Goal: Task Accomplishment & Management: Complete application form

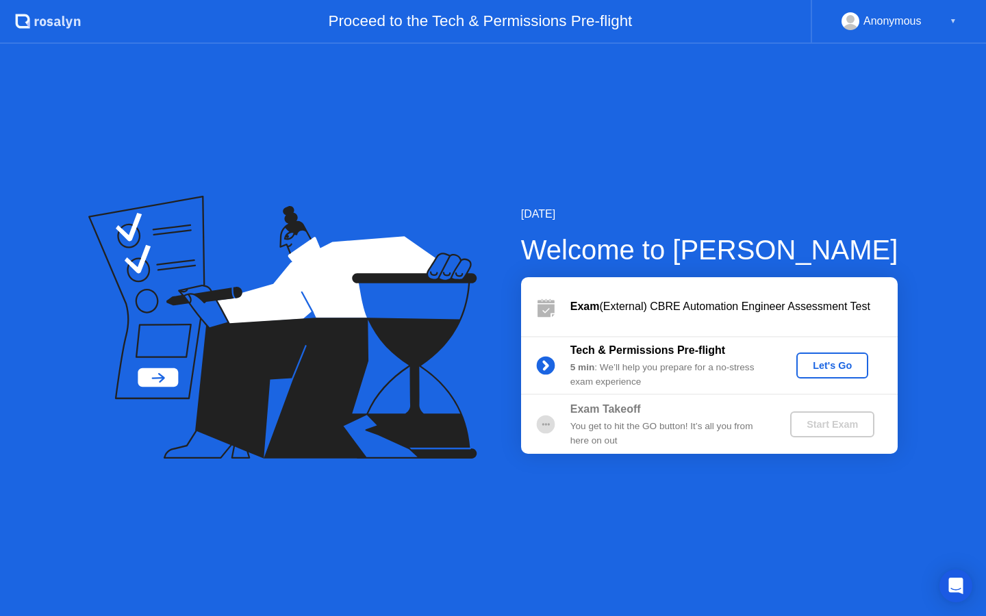
click at [816, 369] on div "Let's Go" at bounding box center [832, 365] width 61 height 11
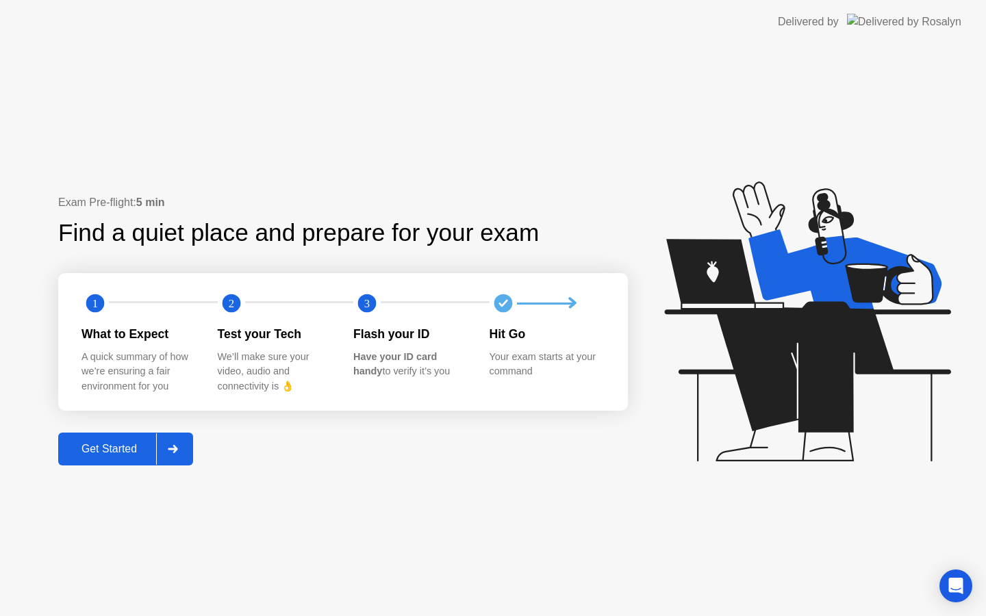
click at [111, 430] on div "Exam Pre-flight: 5 min Find a quiet place and prepare for your exam 1 2 3 What …" at bounding box center [343, 330] width 570 height 271
click at [112, 452] on div "Get Started" at bounding box center [109, 449] width 94 height 12
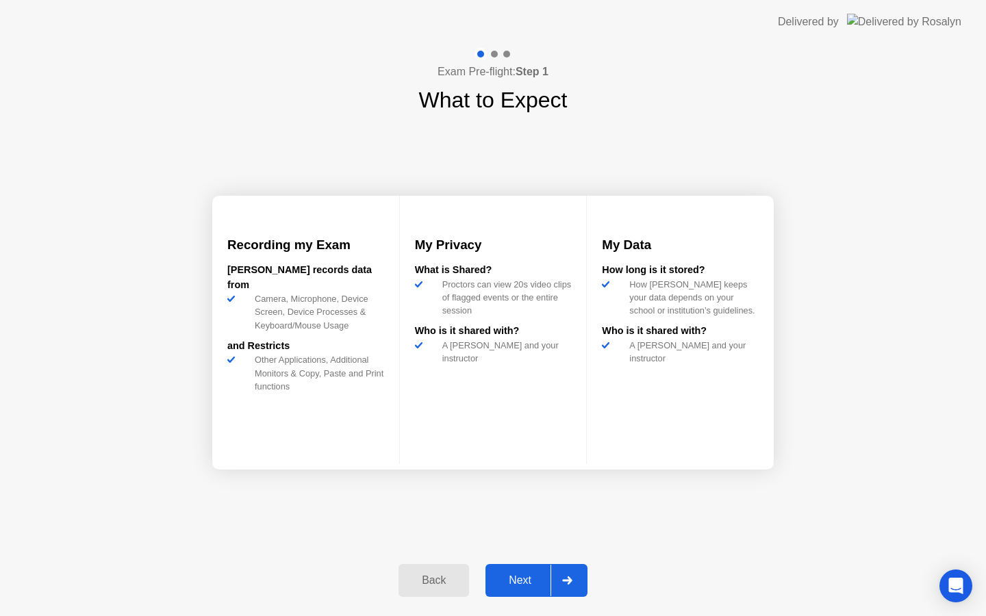
click at [538, 575] on div "Next" at bounding box center [520, 581] width 61 height 12
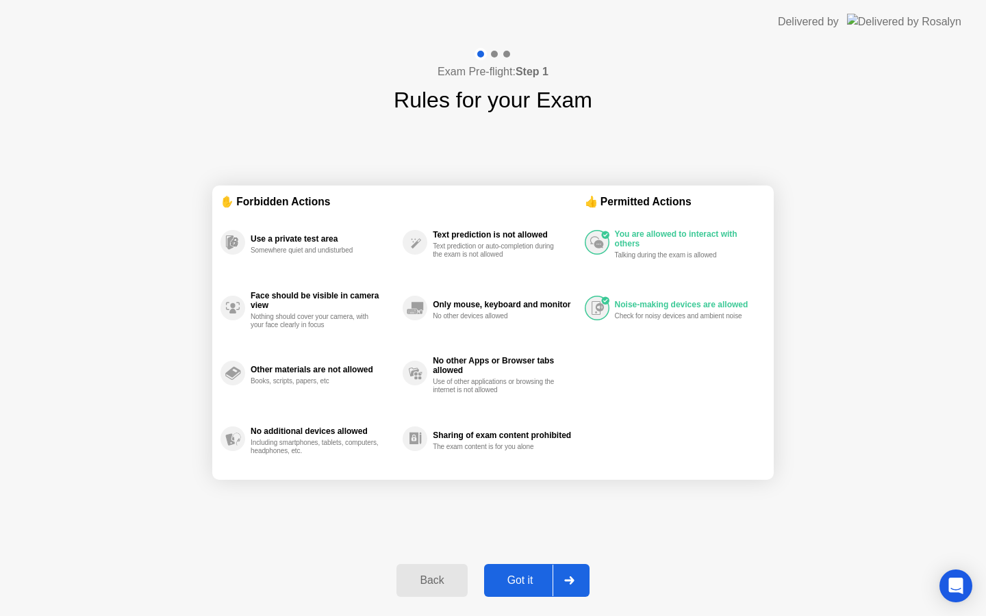
click at [538, 575] on div "Got it" at bounding box center [520, 581] width 64 height 12
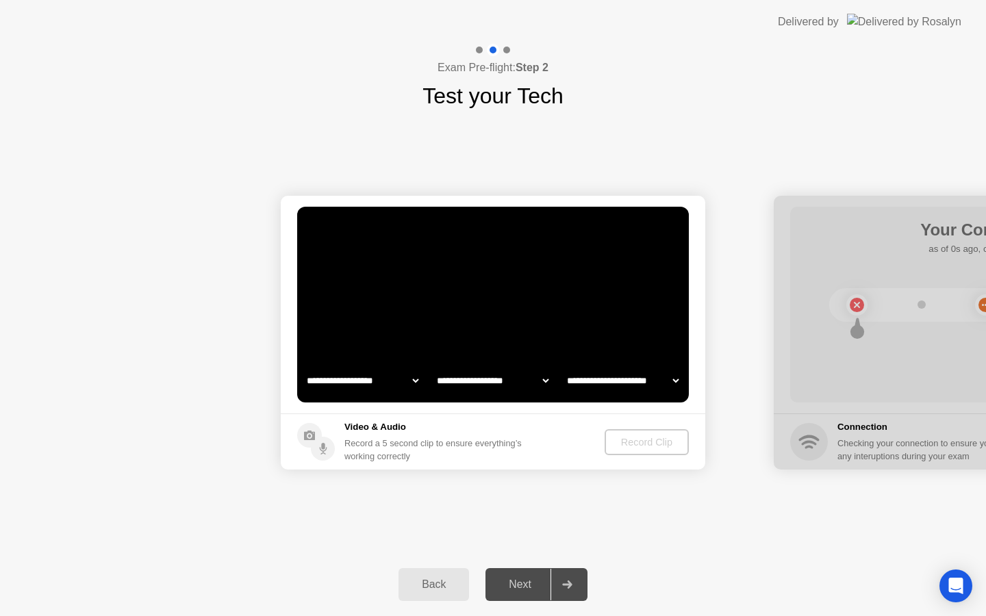
select select "**********"
select select "*******"
click at [628, 440] on div "Record Clip" at bounding box center [647, 442] width 73 height 11
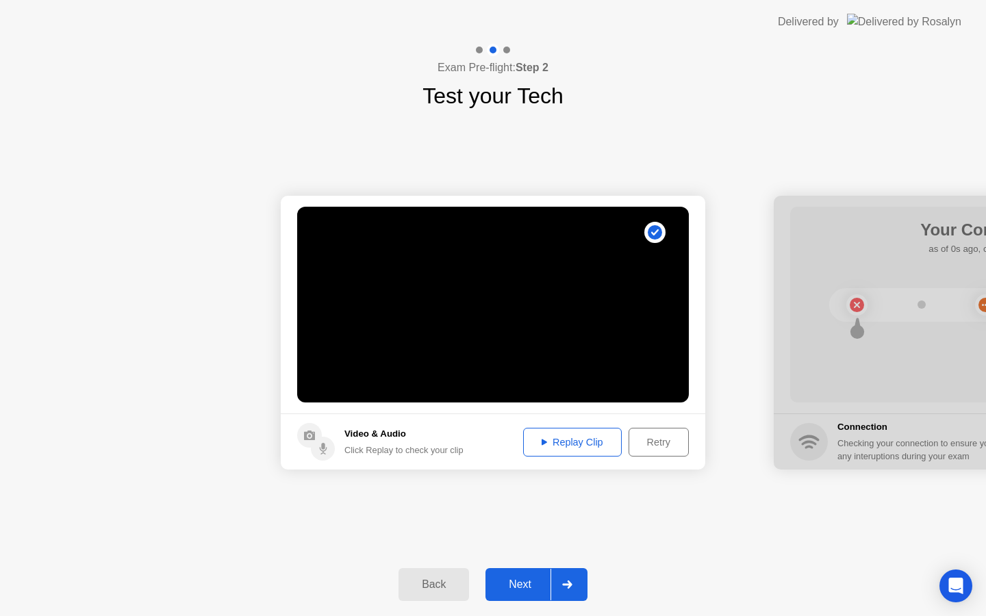
click at [566, 438] on div "Replay Clip" at bounding box center [572, 442] width 89 height 11
click at [518, 586] on div "Next" at bounding box center [520, 585] width 61 height 12
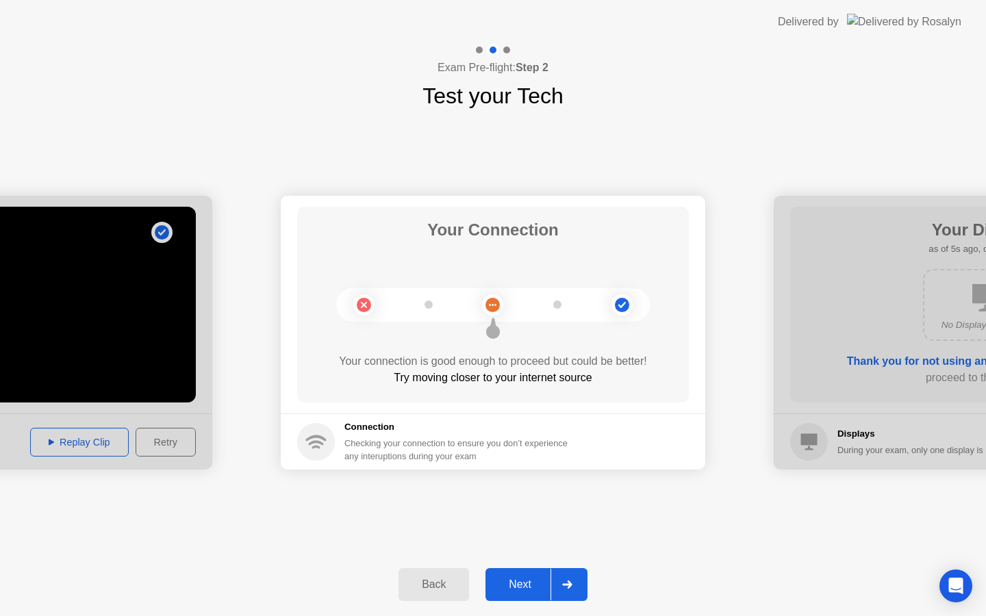
click at [524, 582] on div "Next" at bounding box center [520, 585] width 61 height 12
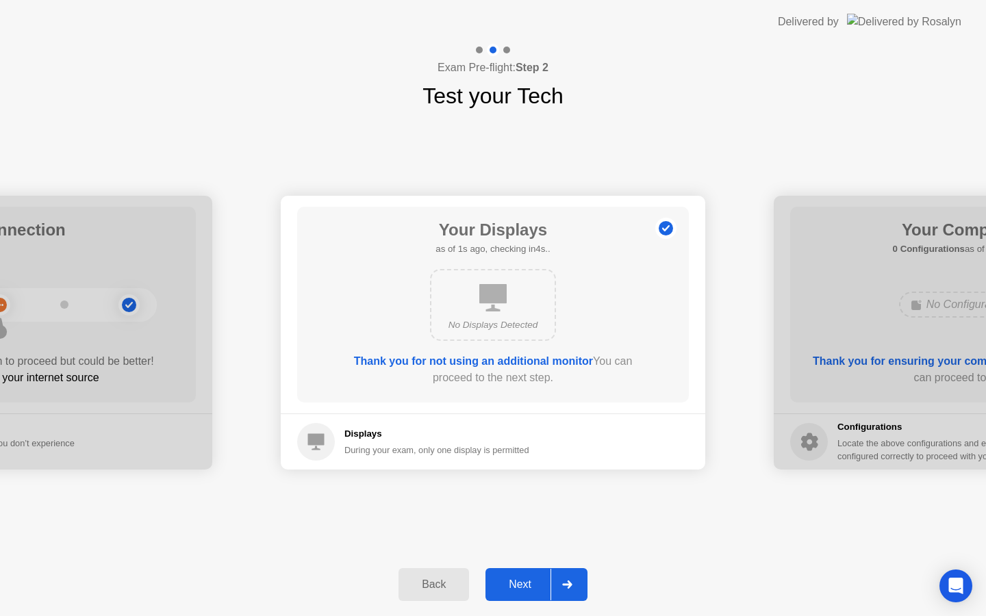
click at [523, 583] on div "Next" at bounding box center [520, 585] width 61 height 12
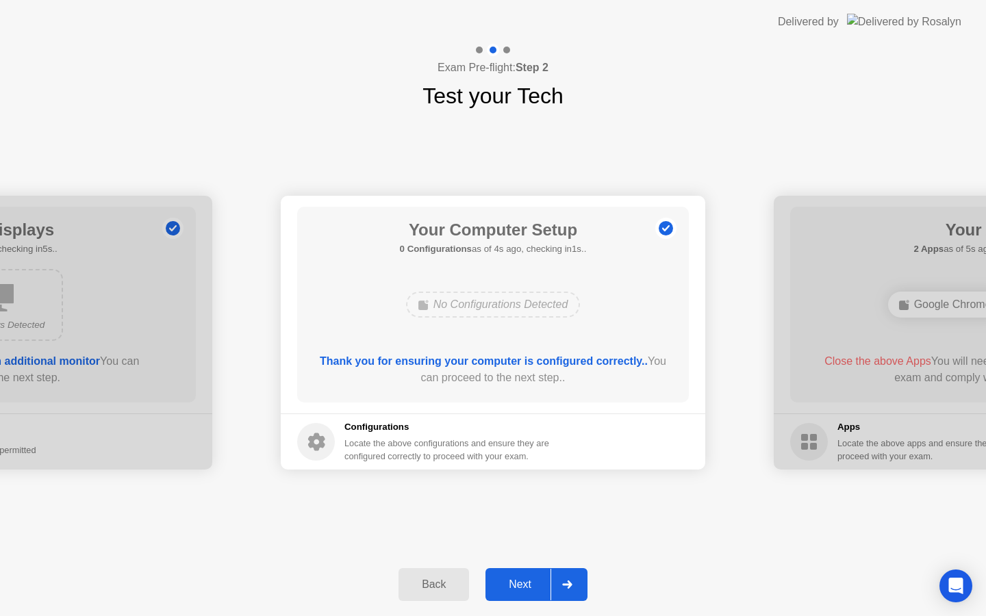
click at [526, 579] on div "Next" at bounding box center [520, 585] width 61 height 12
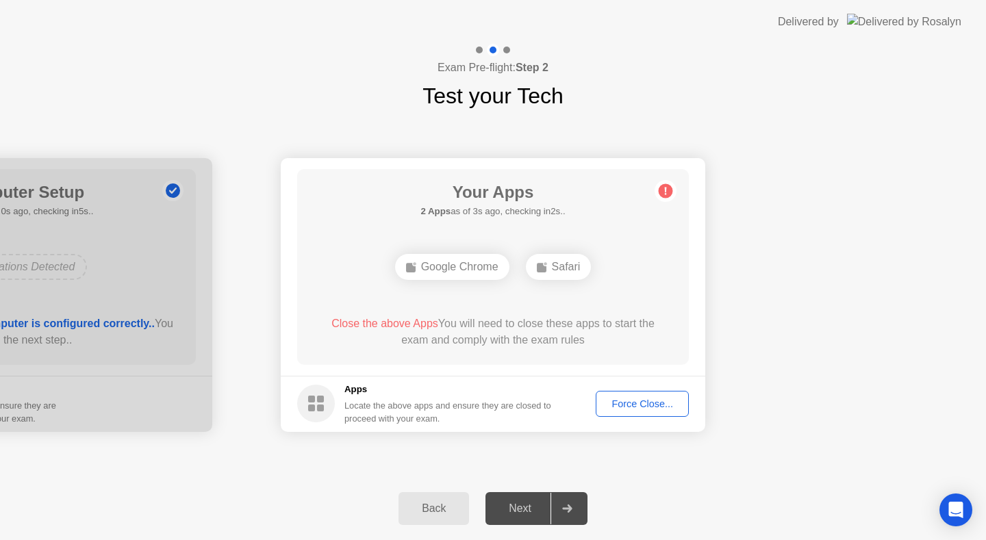
click at [630, 412] on button "Force Close..." at bounding box center [642, 404] width 93 height 26
click at [38, 1] on header "Delivered by" at bounding box center [493, 22] width 986 height 44
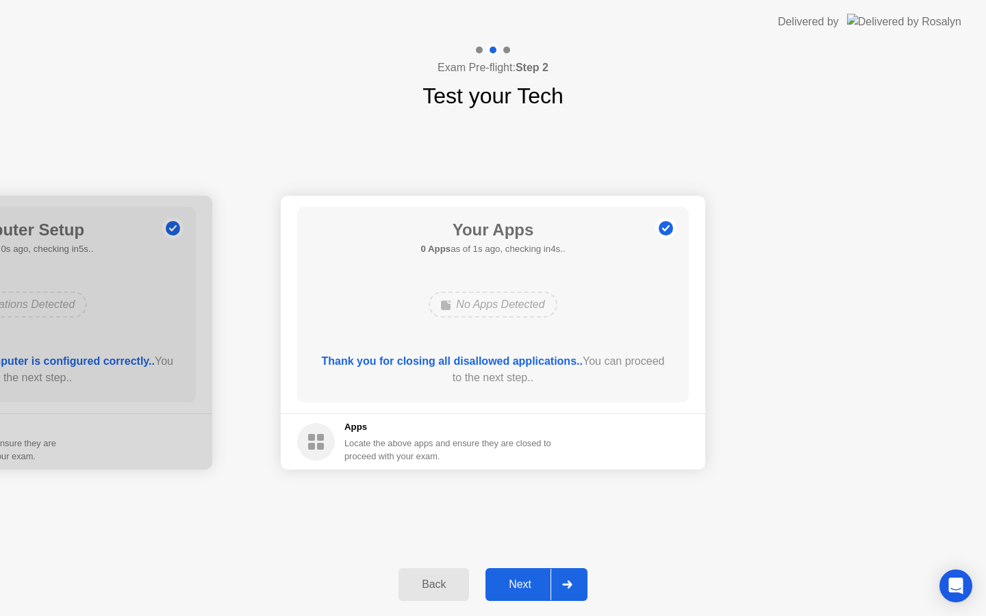
click at [529, 579] on div "Next" at bounding box center [520, 585] width 61 height 12
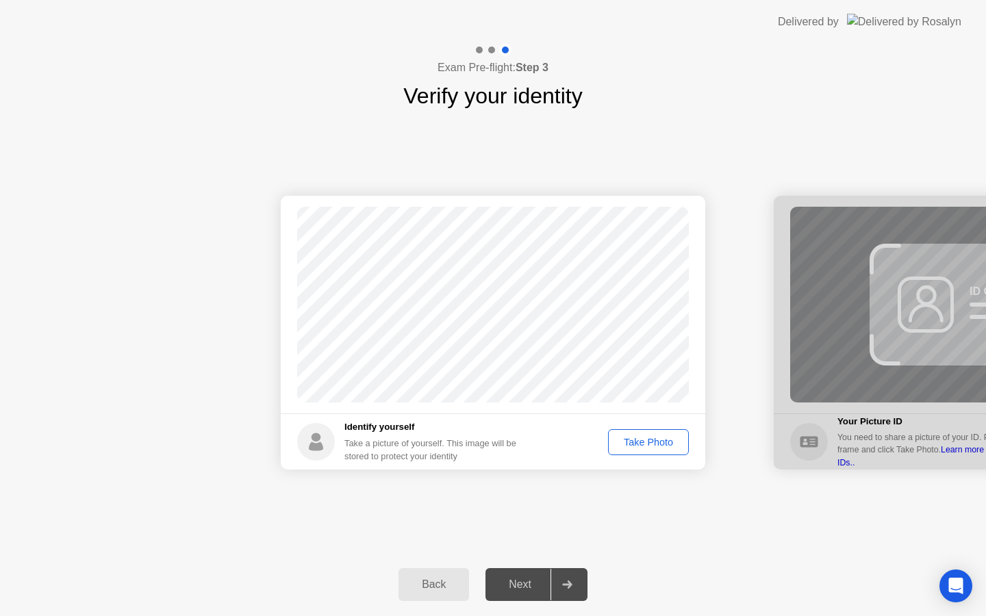
click at [626, 439] on div "Take Photo" at bounding box center [648, 442] width 71 height 11
click at [521, 603] on div "Back Next" at bounding box center [493, 584] width 986 height 63
click at [521, 593] on button "Next" at bounding box center [537, 584] width 102 height 33
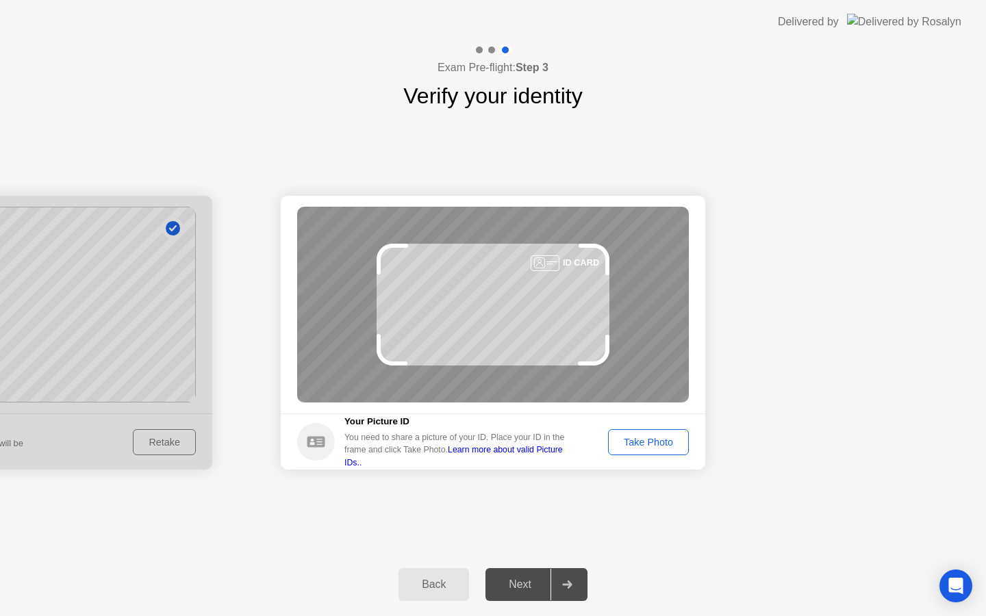
click at [636, 451] on button "Take Photo" at bounding box center [648, 442] width 81 height 26
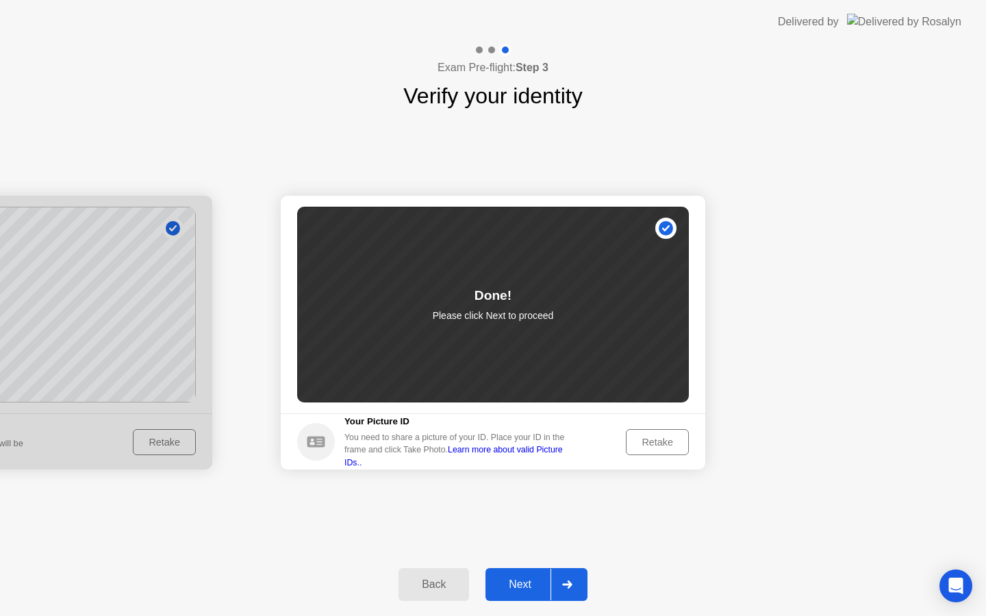
click at [529, 600] on button "Next" at bounding box center [537, 584] width 102 height 33
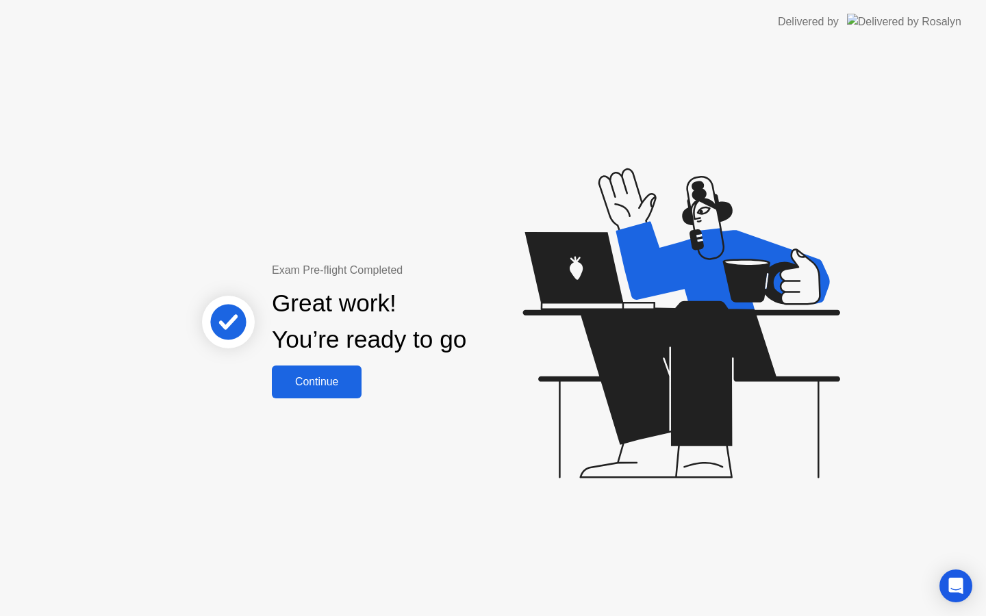
click at [338, 349] on div "Great work! You’re ready to go" at bounding box center [369, 322] width 195 height 73
click at [338, 366] on button "Continue" at bounding box center [317, 382] width 90 height 33
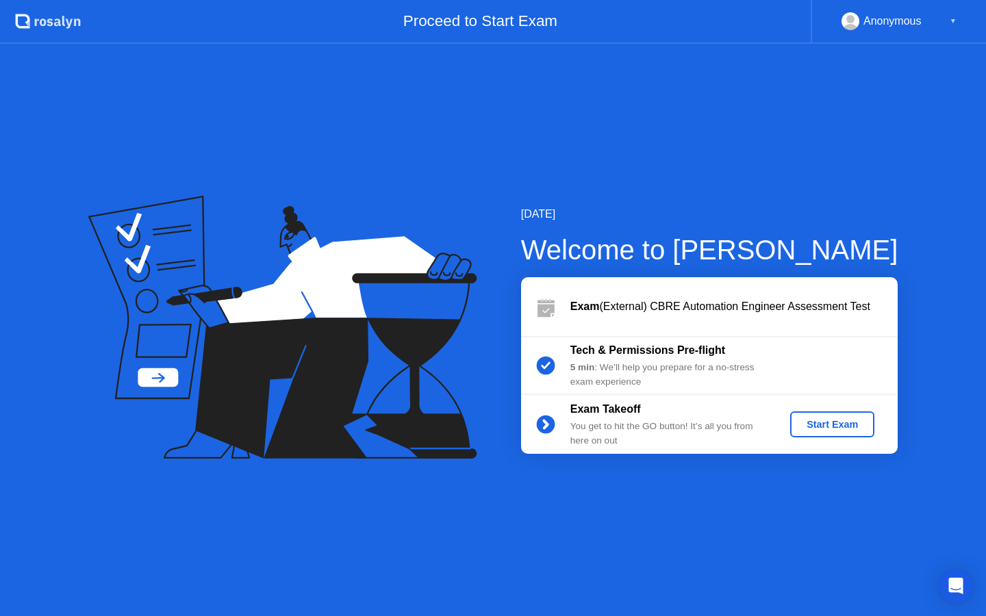
click at [790, 438] on div "Exam Takeoff You get to hit the GO button! It’s all you from here on out Start …" at bounding box center [709, 424] width 377 height 59
click at [805, 419] on div "Start Exam" at bounding box center [832, 424] width 73 height 11
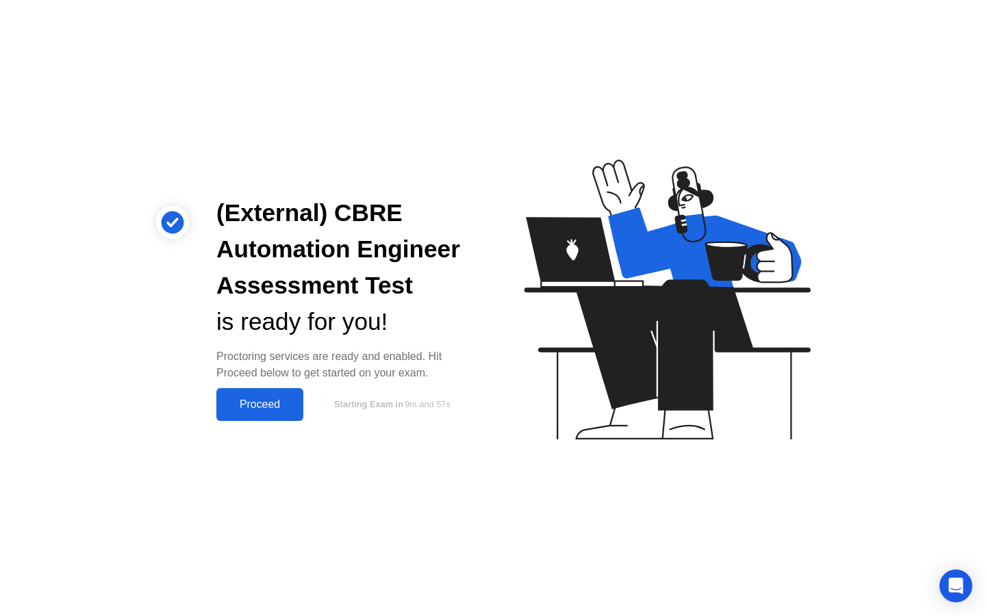
click at [251, 399] on div "Proceed" at bounding box center [260, 405] width 79 height 12
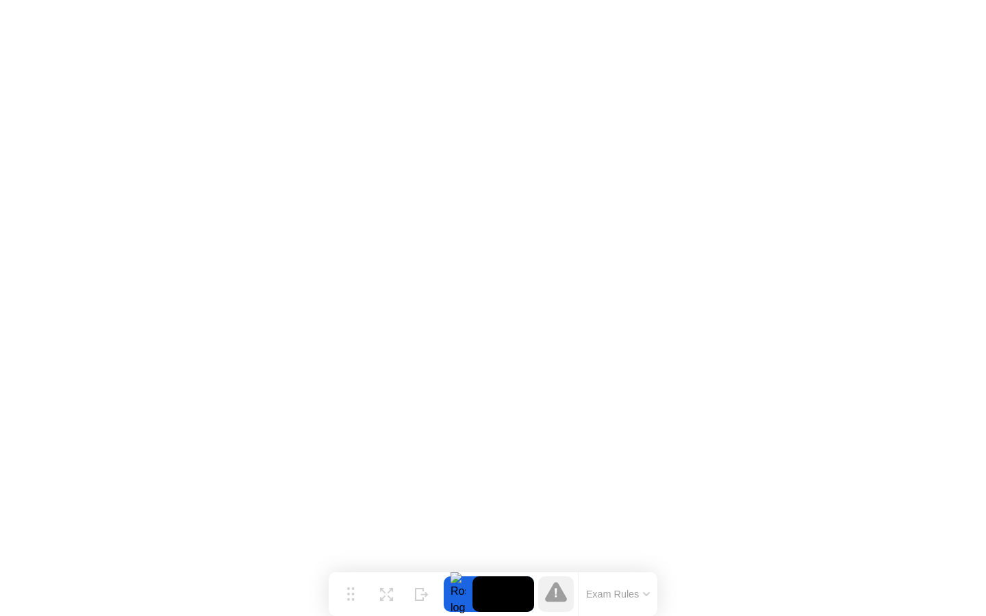
click iframe
click at [638, 598] on button "Exam Rules" at bounding box center [618, 594] width 73 height 12
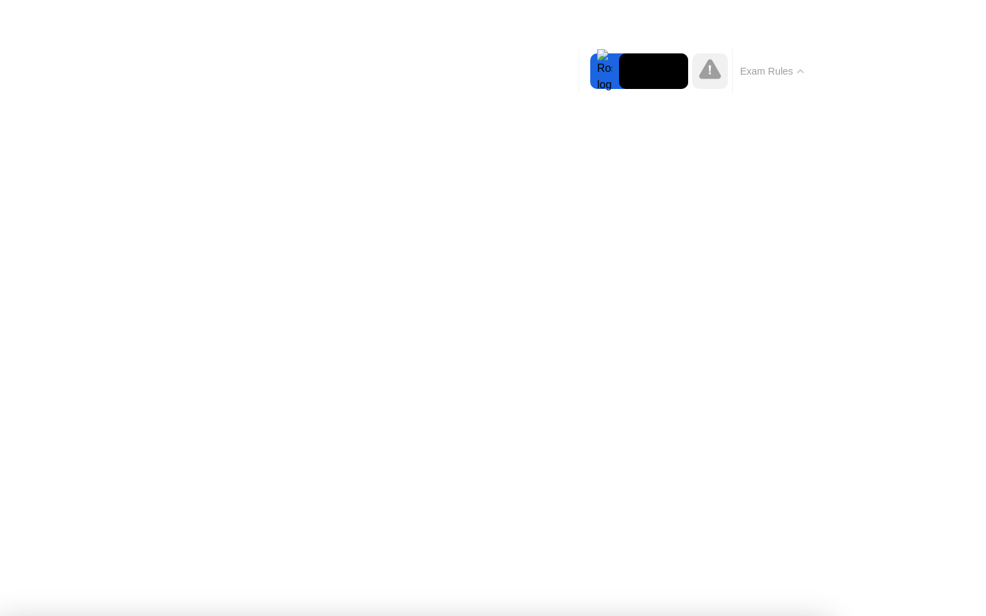
click at [607, 75] on div at bounding box center [604, 71] width 29 height 36
drag, startPoint x: 492, startPoint y: 537, endPoint x: 636, endPoint y: 389, distance: 206.3
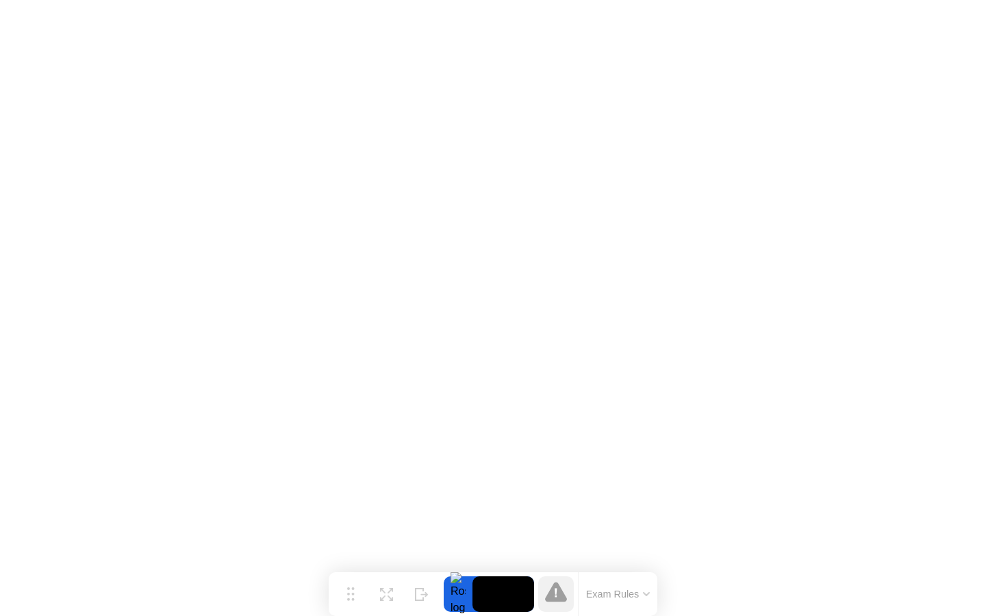
click at [601, 599] on button "Exam Rules" at bounding box center [618, 594] width 73 height 12
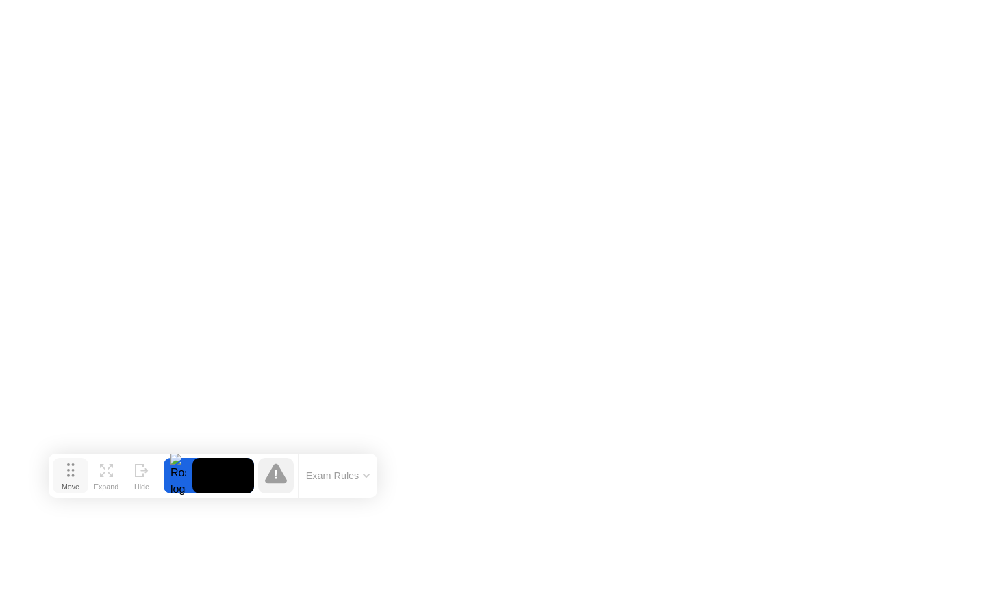
drag, startPoint x: 350, startPoint y: 600, endPoint x: 73, endPoint y: 484, distance: 300.8
click at [73, 484] on div "Move" at bounding box center [71, 487] width 18 height 8
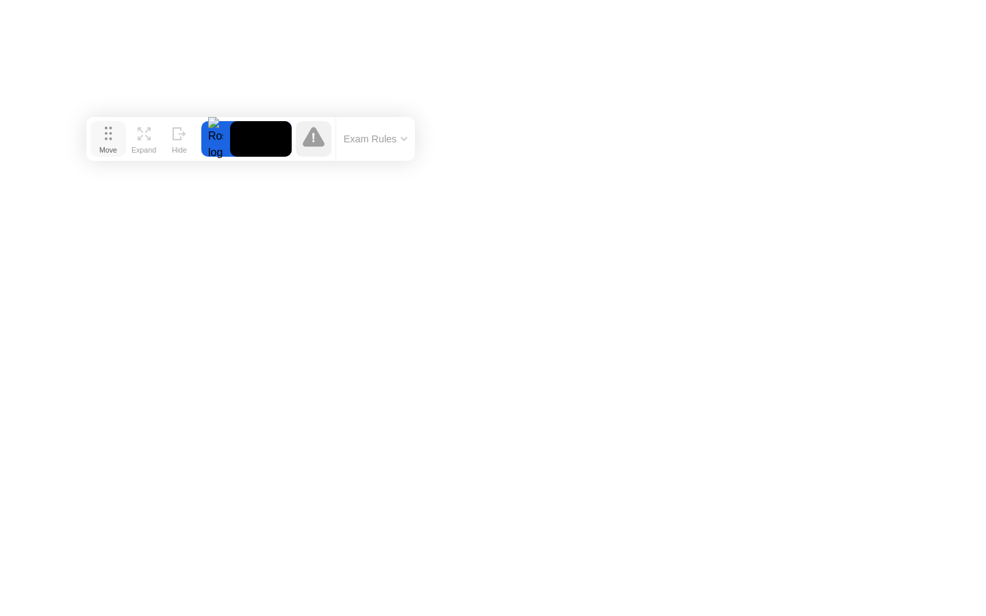
drag, startPoint x: 68, startPoint y: 480, endPoint x: 104, endPoint y: 141, distance: 340.9
click at [104, 146] on div "Move" at bounding box center [108, 150] width 18 height 8
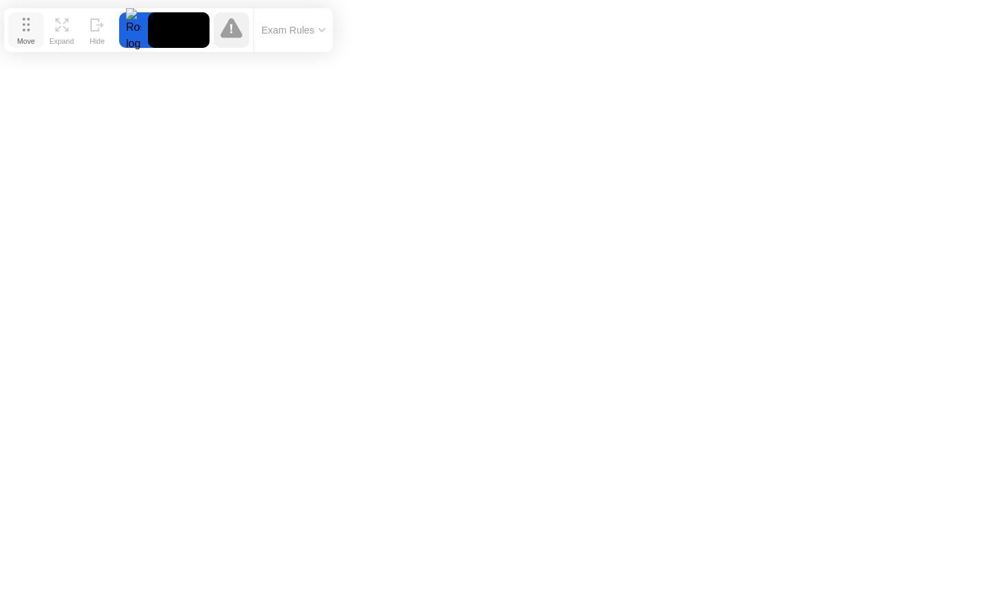
drag, startPoint x: 104, startPoint y: 141, endPoint x: 23, endPoint y: 35, distance: 133.4
click at [23, 37] on div "Move" at bounding box center [26, 41] width 18 height 8
click at [275, 36] on button "Exam Rules" at bounding box center [296, 33] width 73 height 12
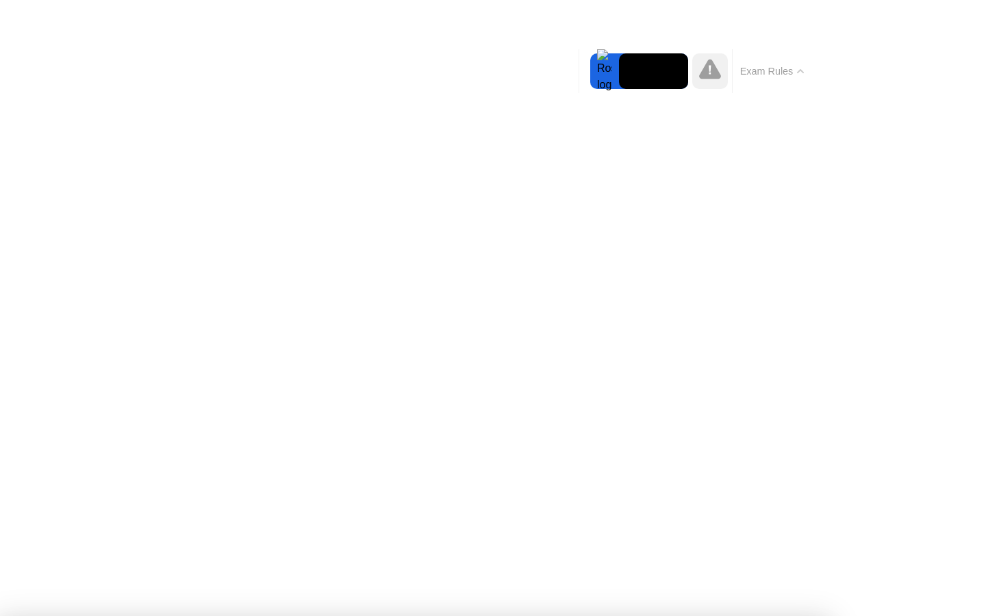
click at [706, 68] on icon at bounding box center [710, 69] width 22 height 20
click at [597, 76] on div at bounding box center [604, 71] width 29 height 36
click at [763, 75] on button "Exam Rules" at bounding box center [772, 71] width 73 height 12
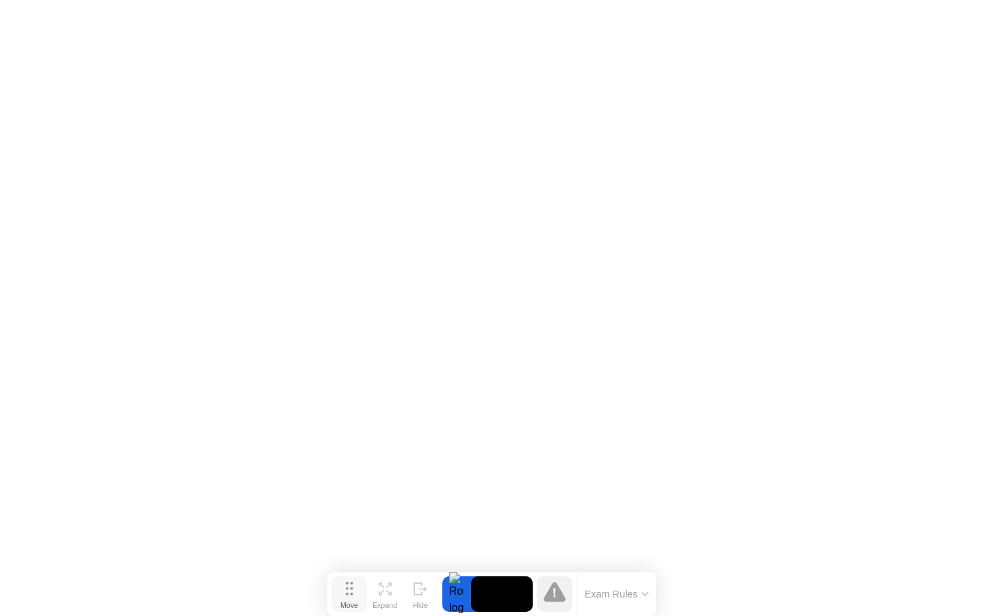
drag, startPoint x: 25, startPoint y: 42, endPoint x: 346, endPoint y: 606, distance: 648.8
click at [346, 606] on div "Move" at bounding box center [349, 605] width 18 height 8
click at [426, 595] on icon at bounding box center [421, 589] width 14 height 13
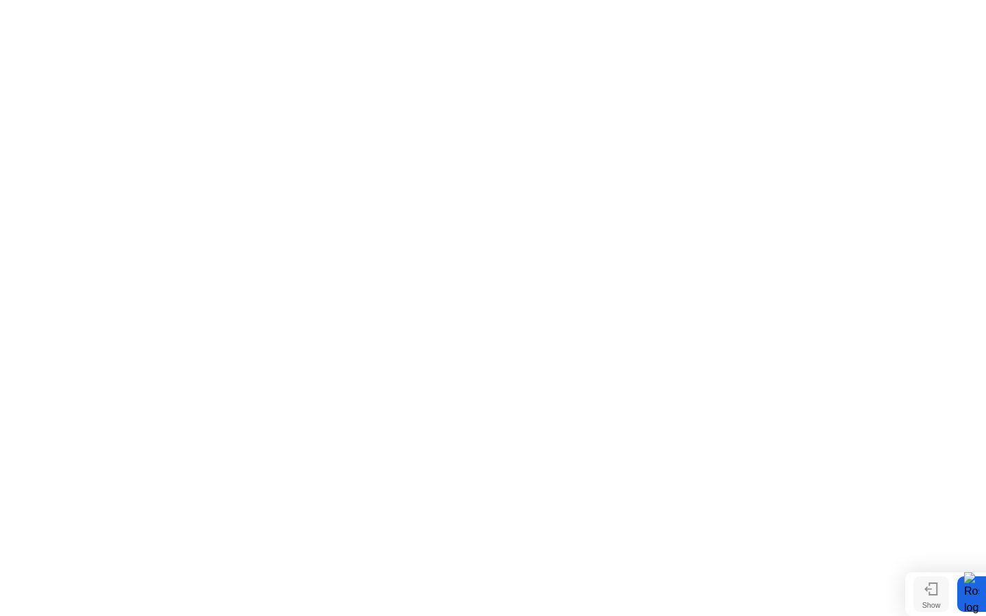
click at [917, 593] on button "Show" at bounding box center [932, 595] width 36 height 36
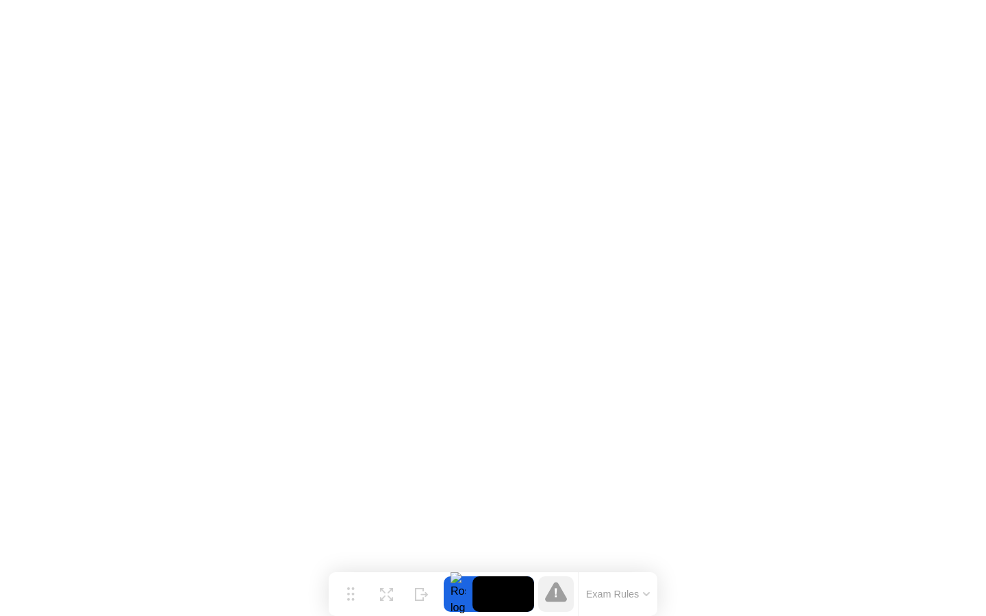
click at [614, 595] on button "Exam Rules" at bounding box center [618, 594] width 73 height 12
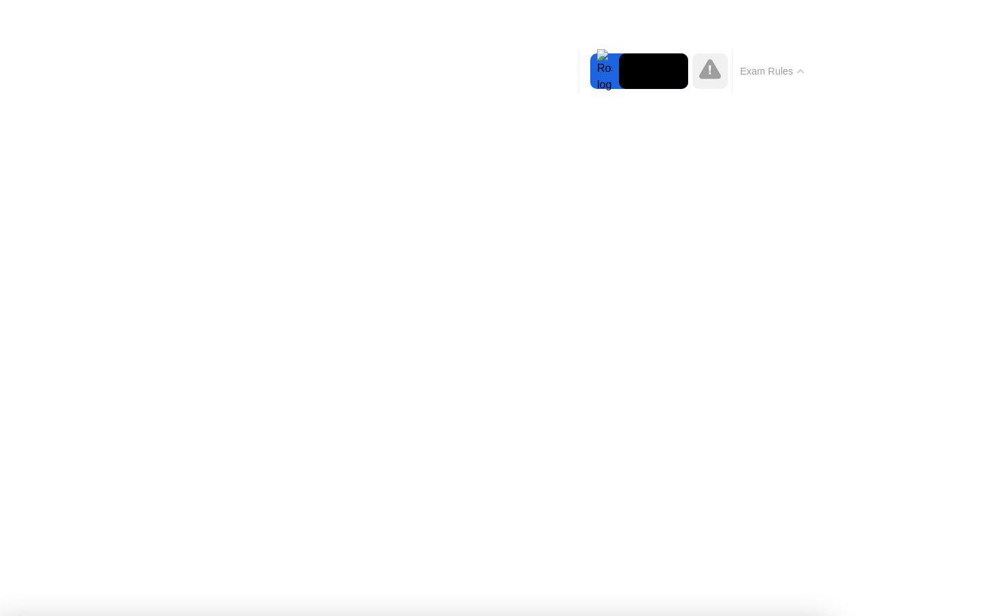
click at [767, 65] on button "Exam Rules" at bounding box center [772, 71] width 73 height 12
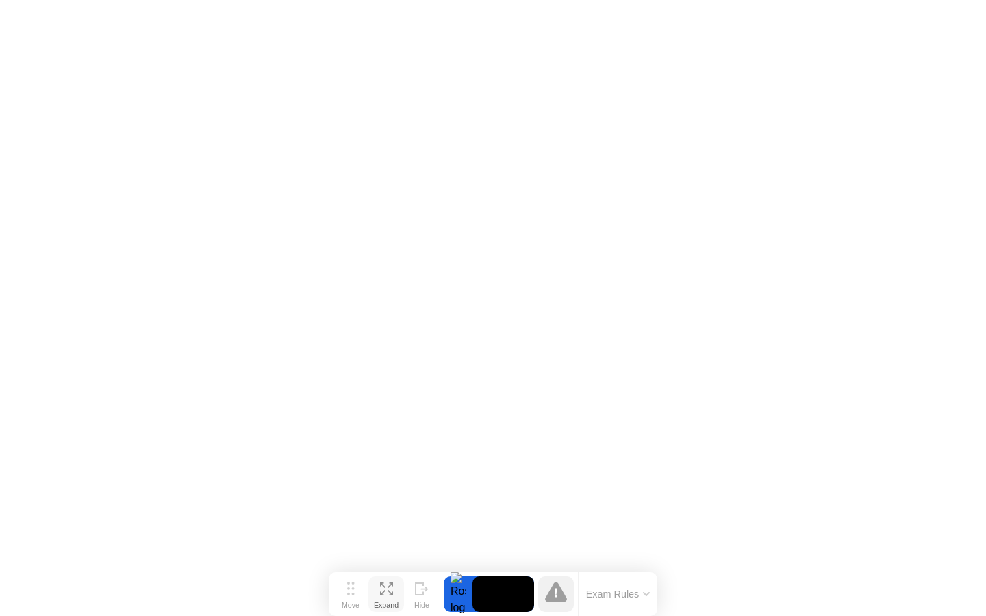
click at [389, 592] on icon at bounding box center [390, 592] width 5 height 5
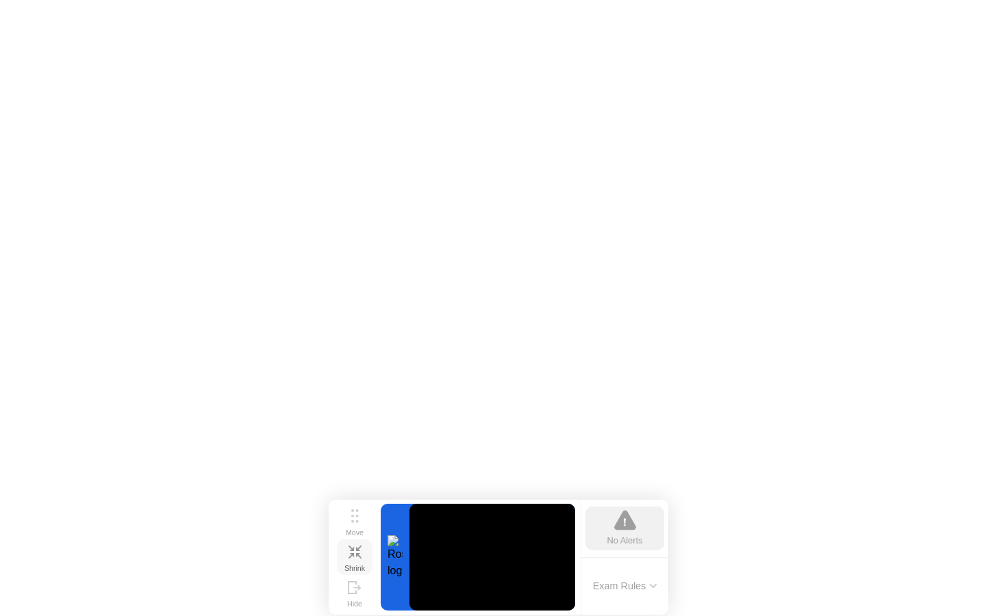
click at [358, 554] on icon at bounding box center [358, 555] width 5 height 5
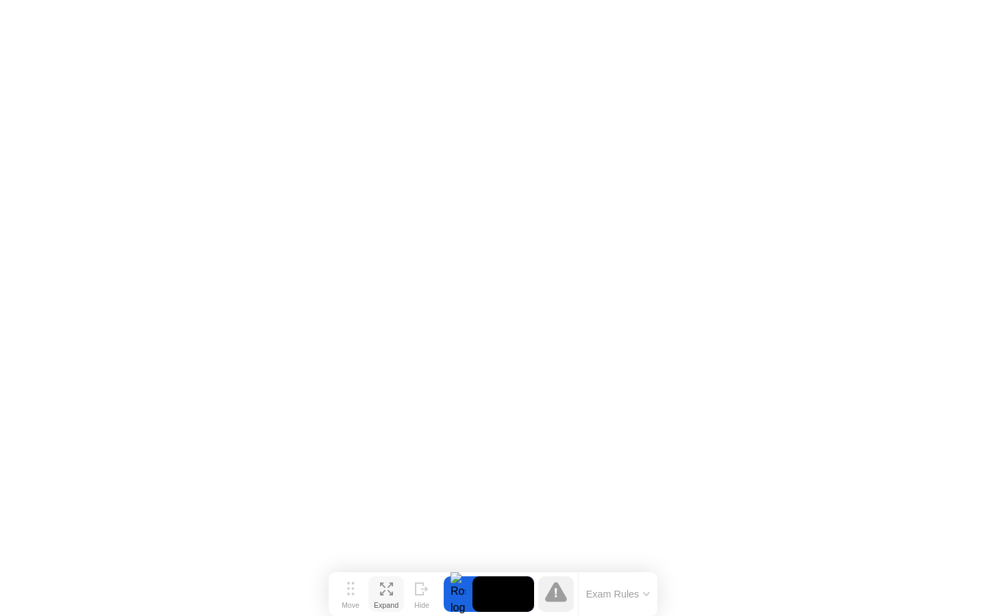
click at [601, 600] on button "Exam Rules" at bounding box center [618, 594] width 73 height 12
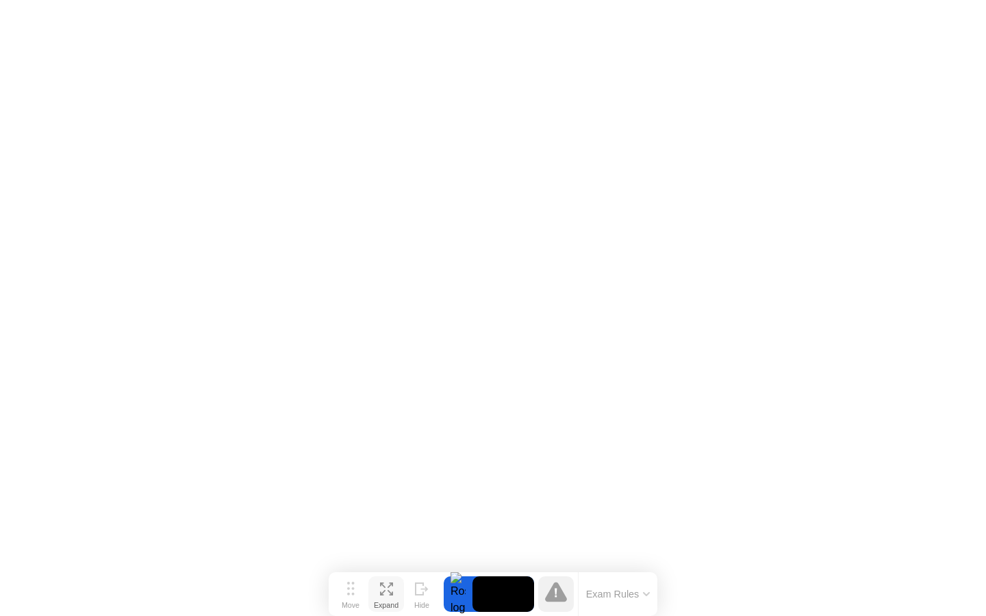
click iframe
click at [608, 589] on button "Exam Rules" at bounding box center [618, 594] width 73 height 12
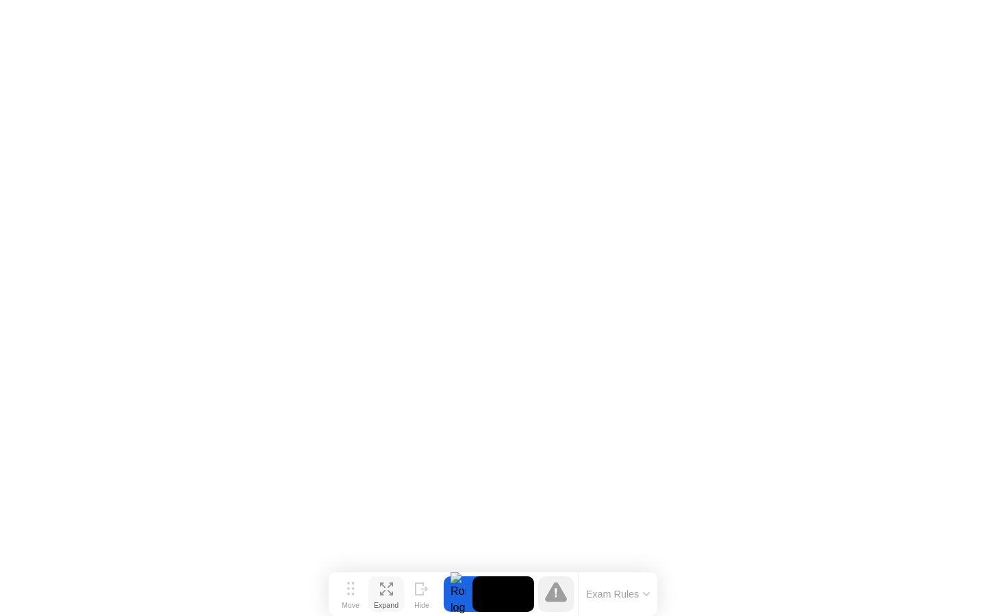
click at [617, 594] on button "Exam Rules" at bounding box center [618, 594] width 73 height 12
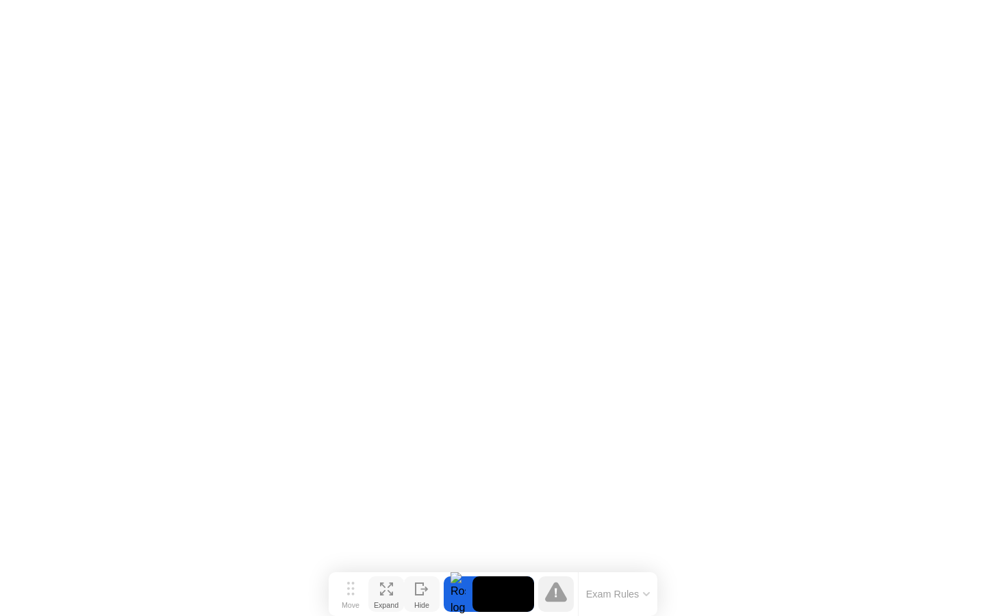
click at [416, 601] on div "Hide" at bounding box center [421, 605] width 15 height 8
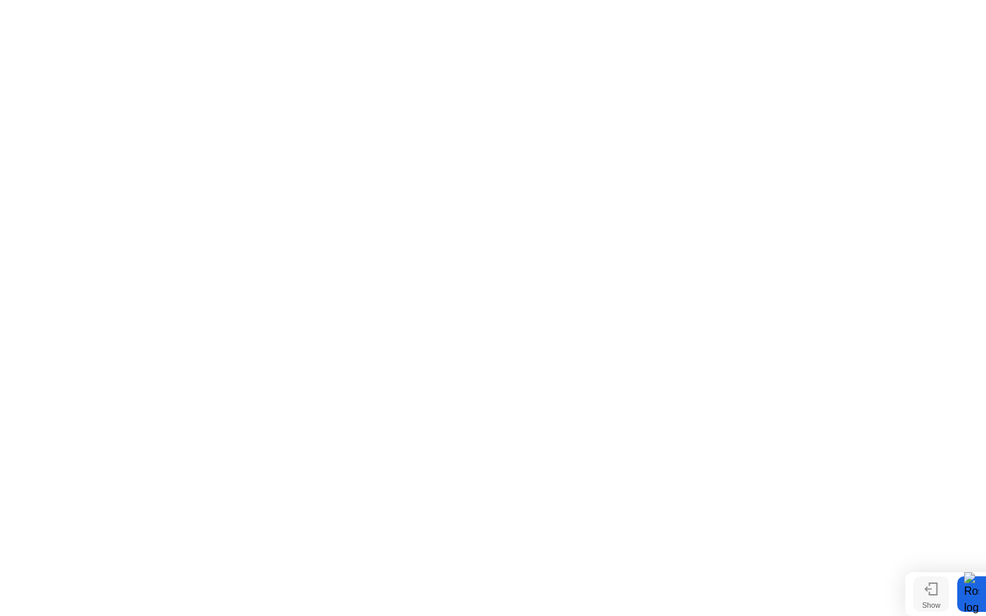
click at [921, 590] on button "Show" at bounding box center [932, 595] width 36 height 36
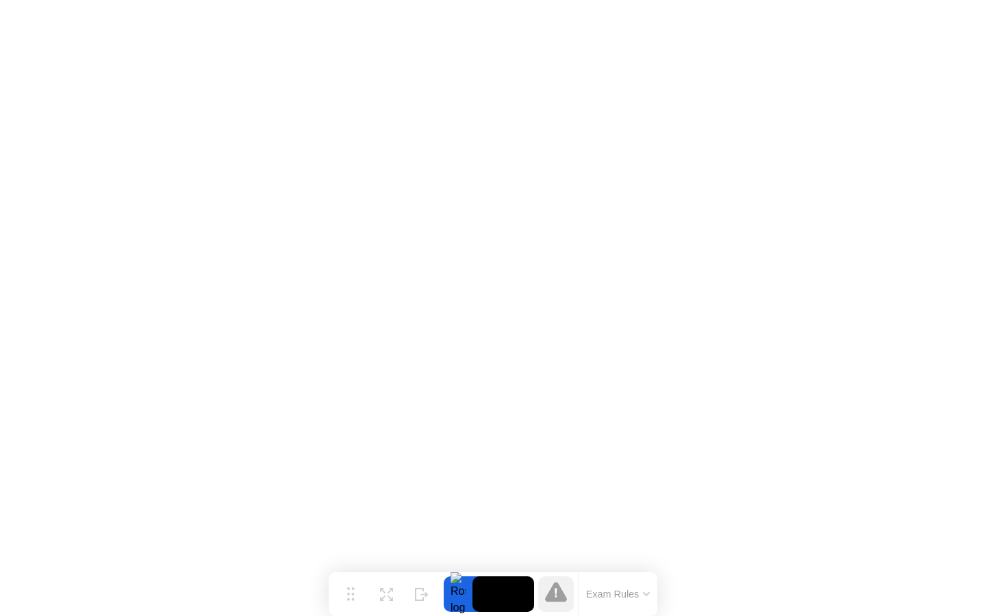
click at [488, 608] on video at bounding box center [504, 595] width 62 height 36
click at [396, 601] on div "Expand" at bounding box center [386, 605] width 25 height 8
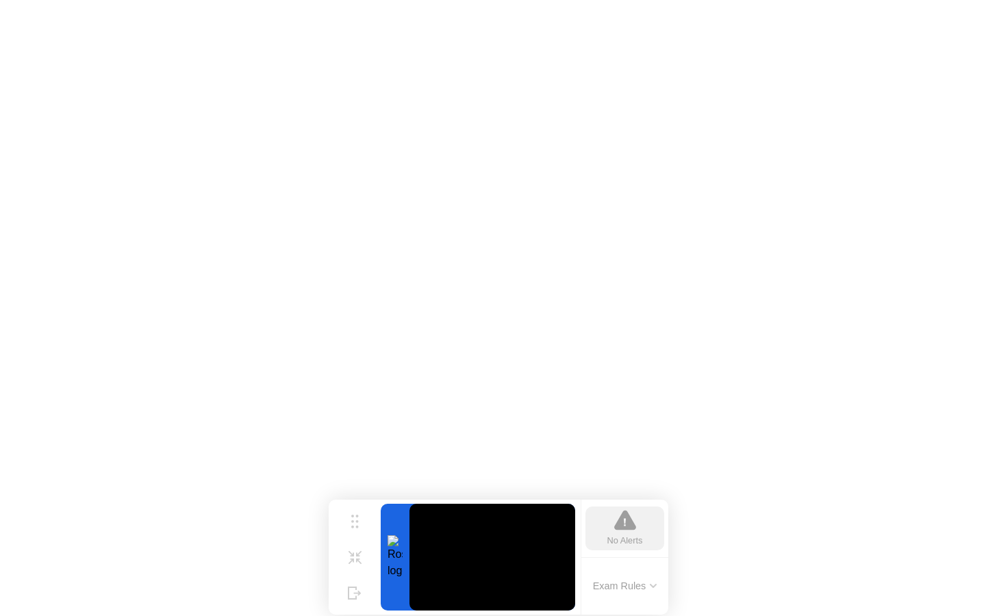
click at [618, 547] on div "No Alerts" at bounding box center [626, 540] width 36 height 13
click at [611, 518] on div "No Alerts" at bounding box center [625, 529] width 79 height 44
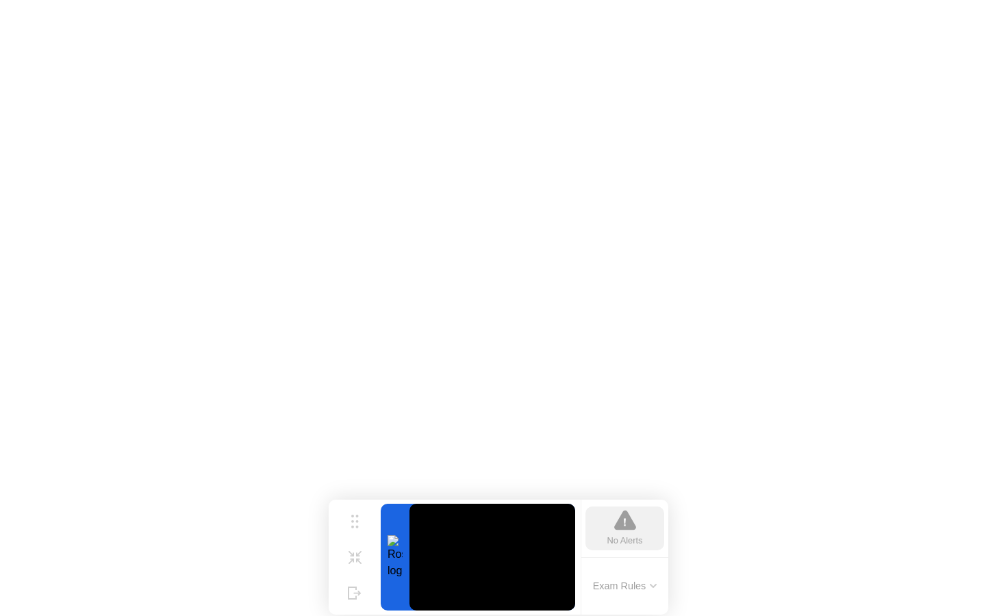
click at [612, 588] on button "Exam Rules" at bounding box center [625, 586] width 73 height 12
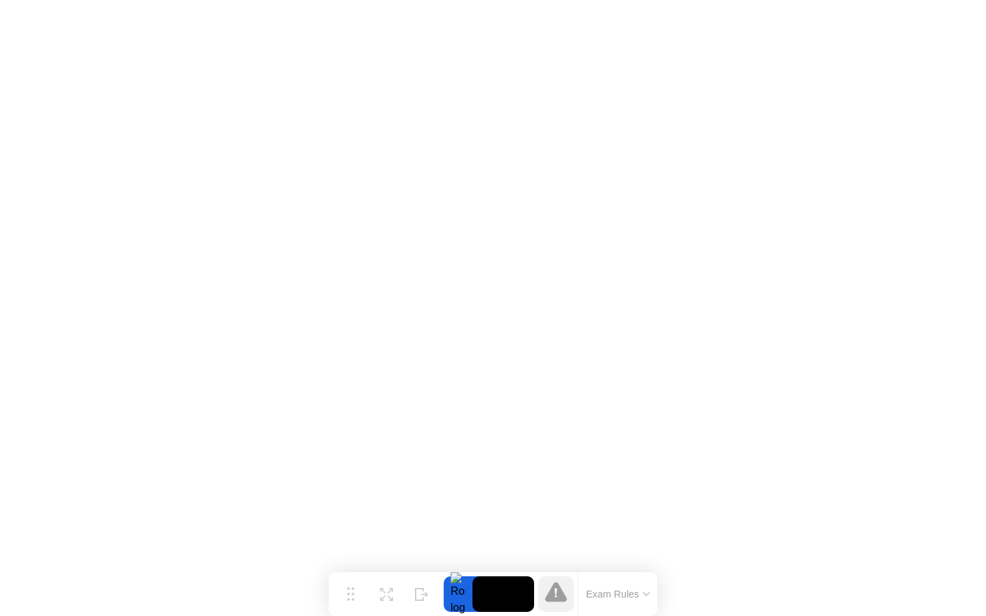
click at [506, 597] on video at bounding box center [504, 595] width 62 height 36
click at [460, 597] on div at bounding box center [458, 595] width 29 height 36
click at [568, 604] on div at bounding box center [556, 595] width 36 height 36
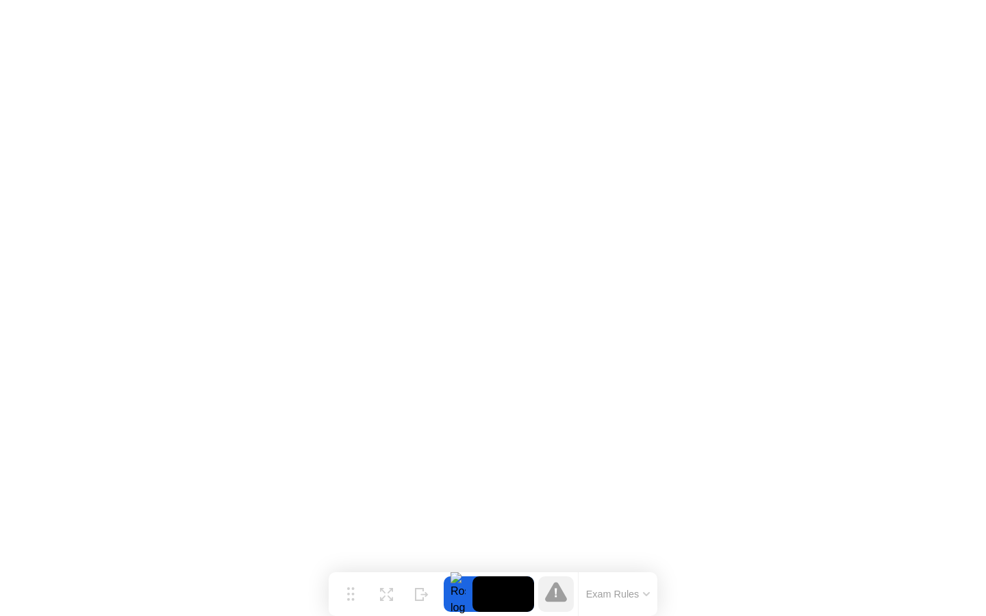
click at [568, 604] on div at bounding box center [556, 595] width 36 height 36
click at [586, 604] on div "Exam Rules" at bounding box center [617, 595] width 79 height 44
click at [599, 595] on button "Exam Rules" at bounding box center [618, 594] width 73 height 12
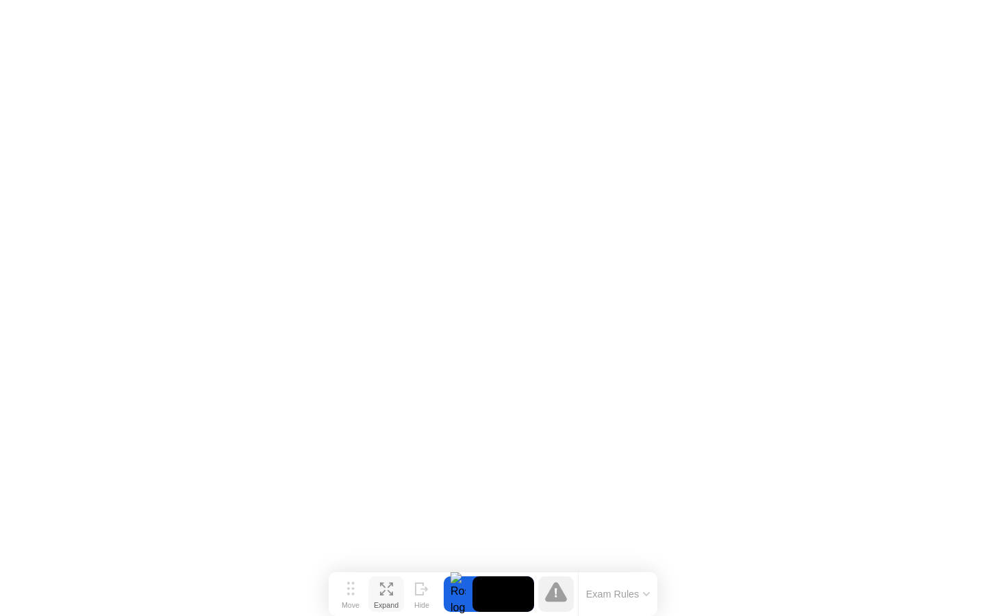
click at [385, 593] on icon at bounding box center [386, 589] width 13 height 13
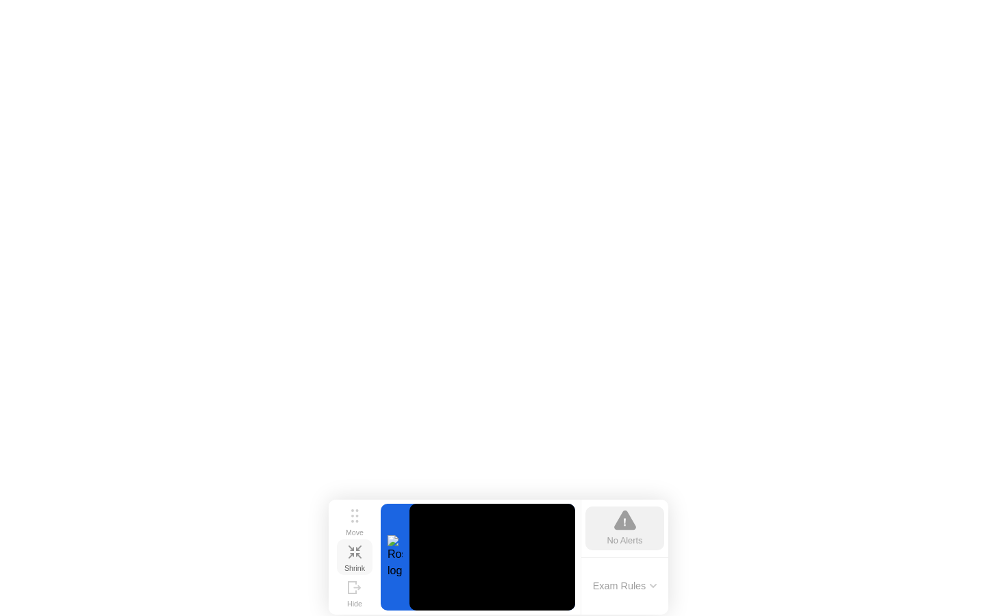
click at [357, 564] on div "Shrink" at bounding box center [355, 568] width 21 height 8
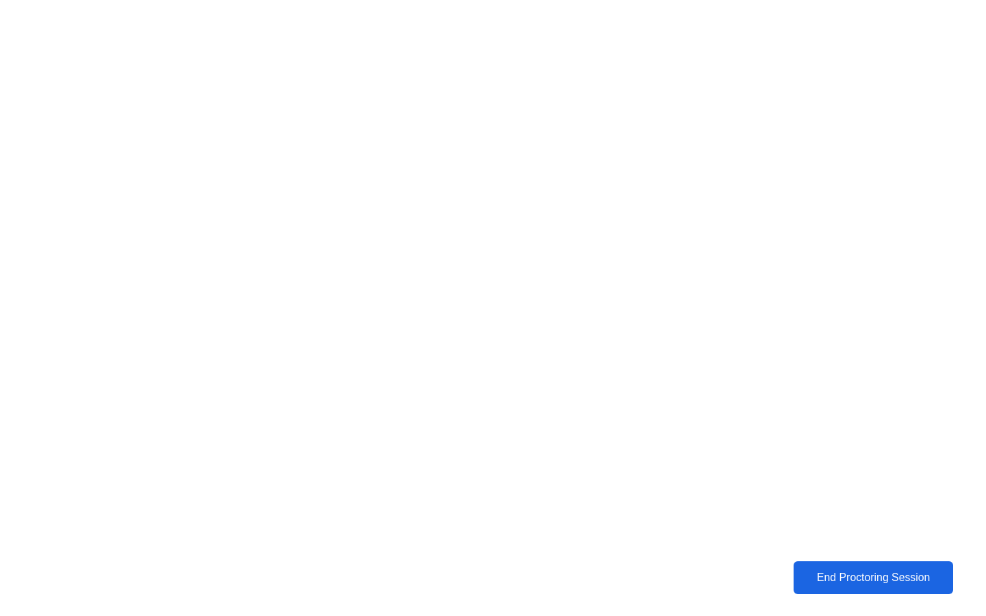
click at [803, 577] on div "End Proctoring Session" at bounding box center [873, 578] width 151 height 12
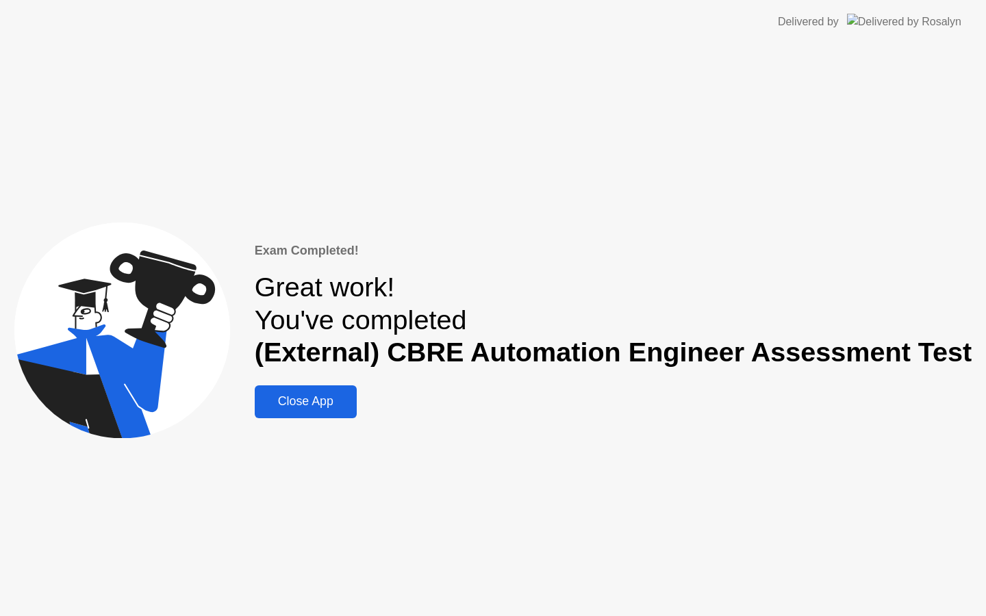
click at [345, 391] on button "Close App" at bounding box center [306, 402] width 102 height 33
